Goal: Obtain resource: Download file/media

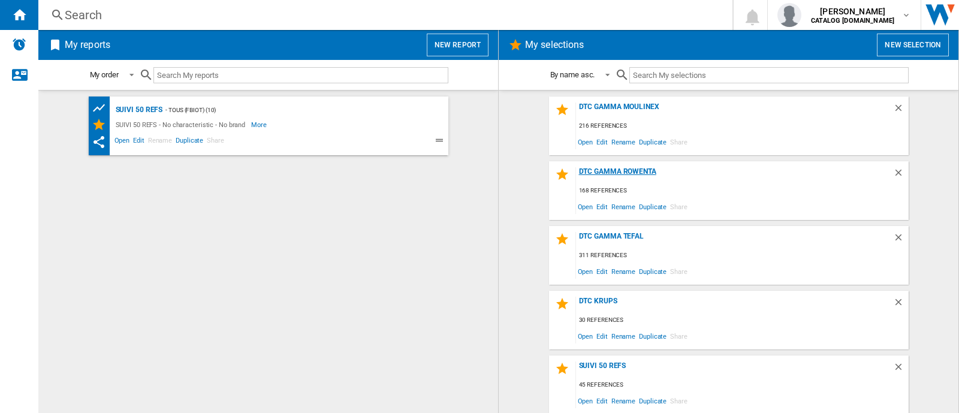
click at [600, 173] on div "DTC Gamma Rowenta" at bounding box center [734, 175] width 317 height 16
click at [633, 104] on div "DTC GAMMA MOULINEX" at bounding box center [734, 110] width 317 height 16
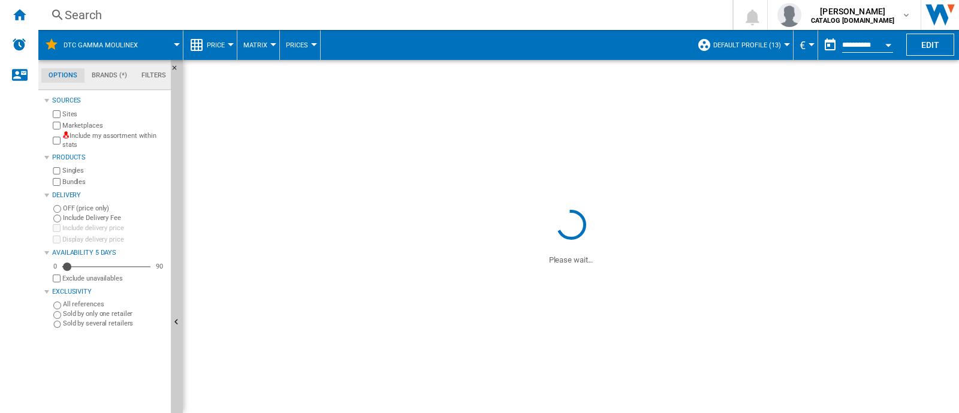
click at [770, 49] on button "Default profile (13)" at bounding box center [750, 45] width 74 height 30
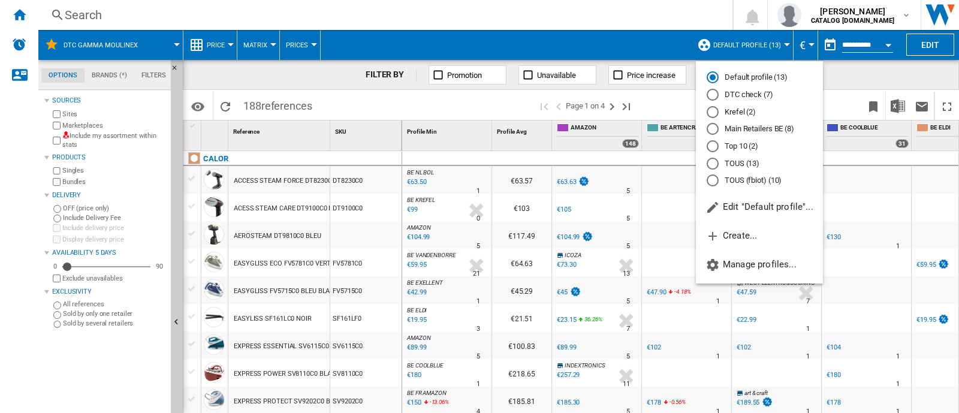
click at [760, 90] on md-backdrop at bounding box center [479, 206] width 959 height 413
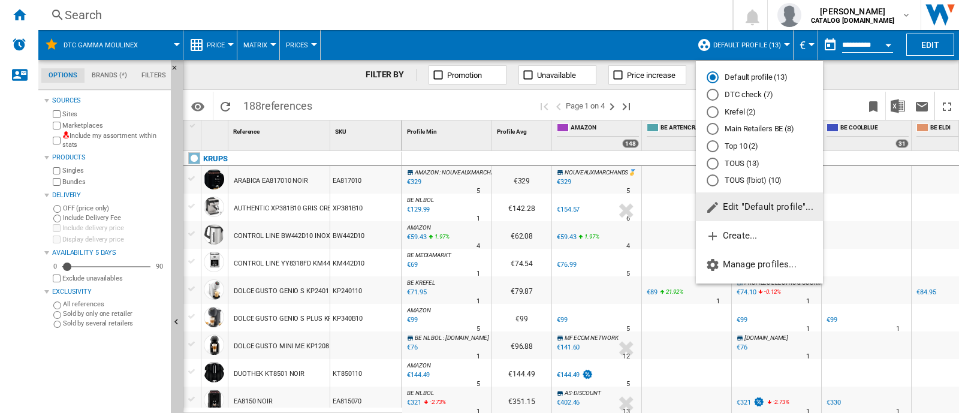
click at [714, 93] on div "DTC check (7)" at bounding box center [712, 95] width 12 height 12
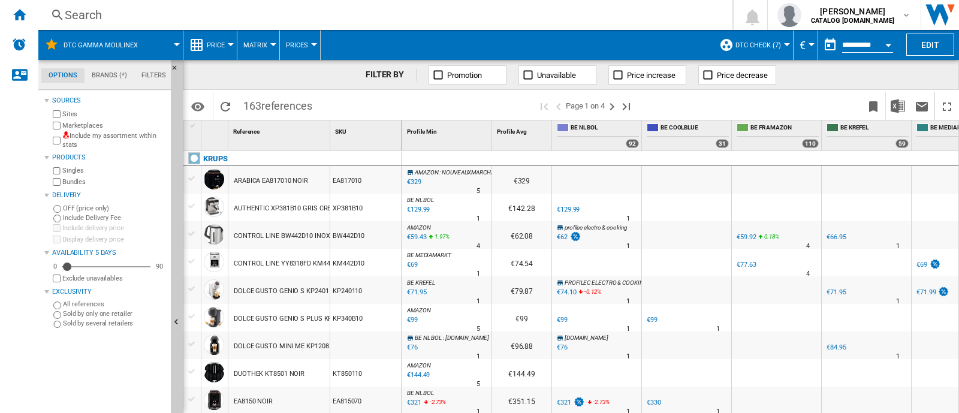
click at [56, 121] on div "Marketplaces" at bounding box center [108, 125] width 116 height 11
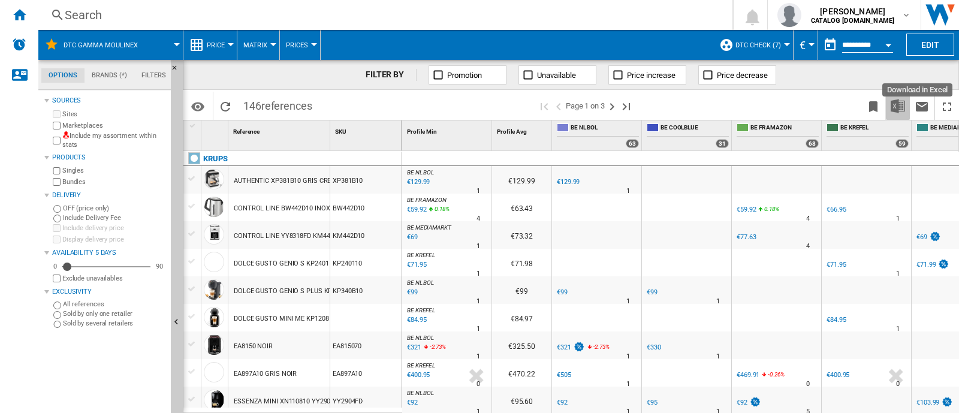
click at [897, 108] on img "Download in Excel" at bounding box center [897, 106] width 14 height 14
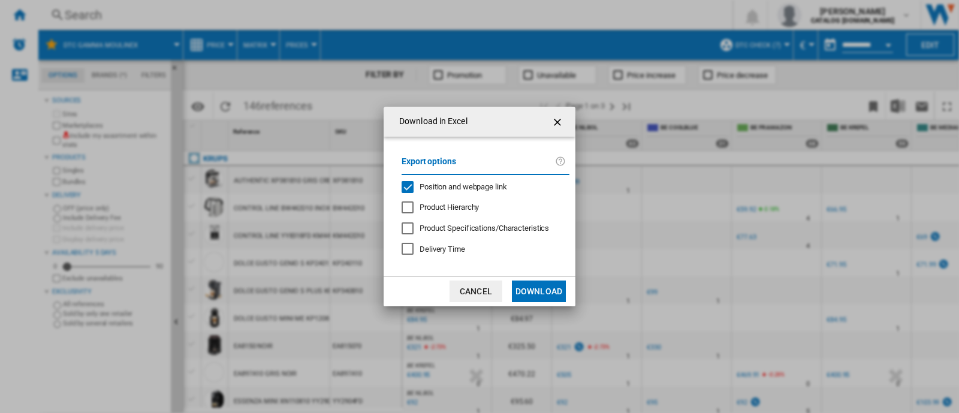
click at [458, 185] on span "Position and webpage link" at bounding box center [462, 186] width 87 height 9
click at [539, 291] on button "Download" at bounding box center [539, 291] width 54 height 22
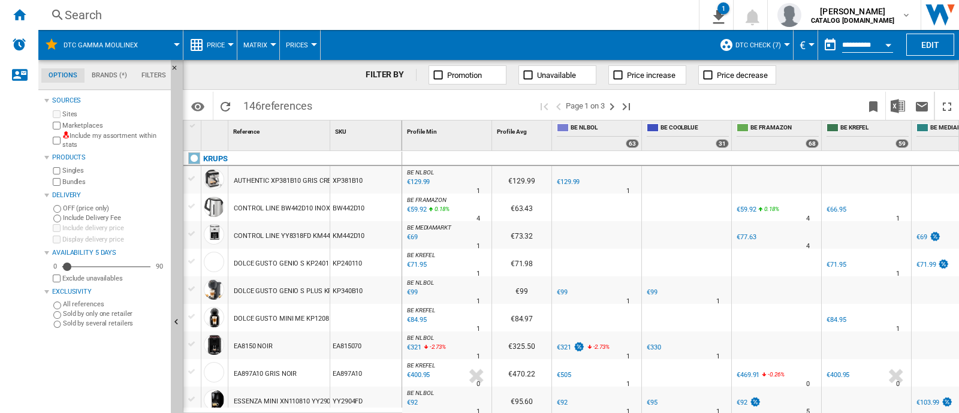
click at [246, 7] on div "Search" at bounding box center [366, 15] width 603 height 17
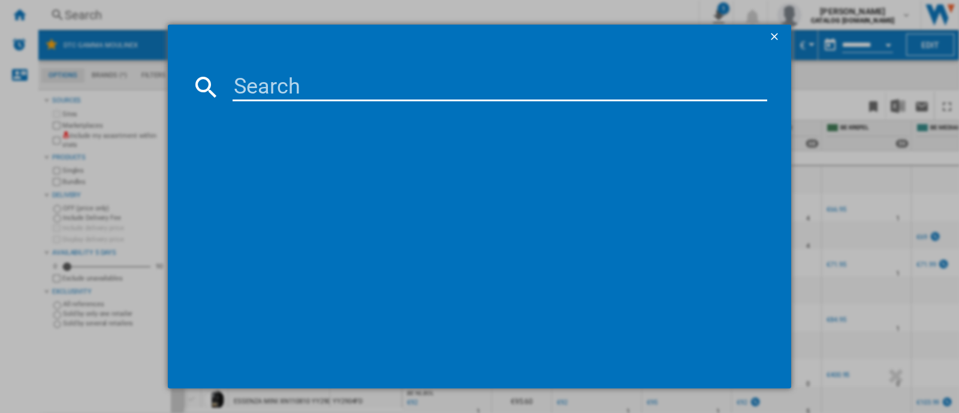
click at [277, 72] on md-dialog-content at bounding box center [479, 218] width 623 height 339
click at [279, 82] on input at bounding box center [499, 86] width 534 height 29
paste input "YY4899"
type input "YY4899"
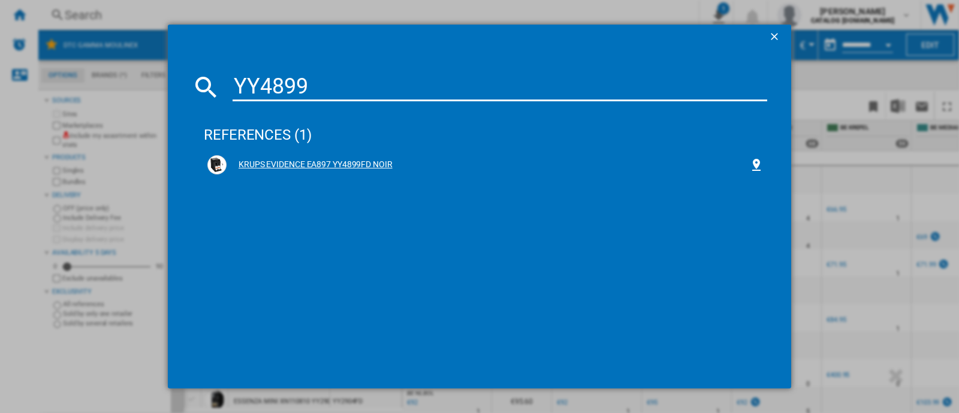
click at [339, 161] on div "KRUPS EVIDENCE EA897 YY4899FD NOIR" at bounding box center [487, 165] width 522 height 12
